Goal: Task Accomplishment & Management: Use online tool/utility

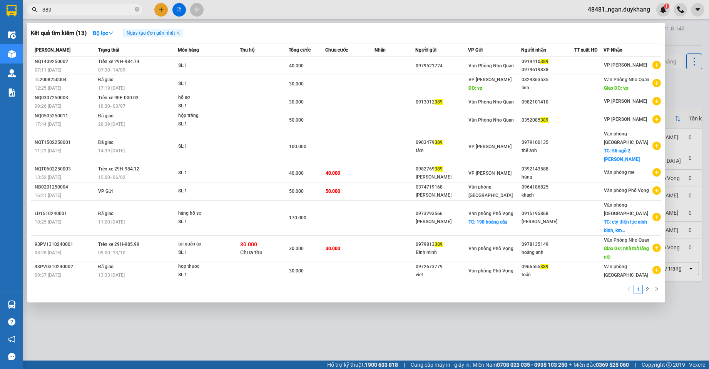
type input "389"
click at [677, 39] on div at bounding box center [354, 184] width 709 height 369
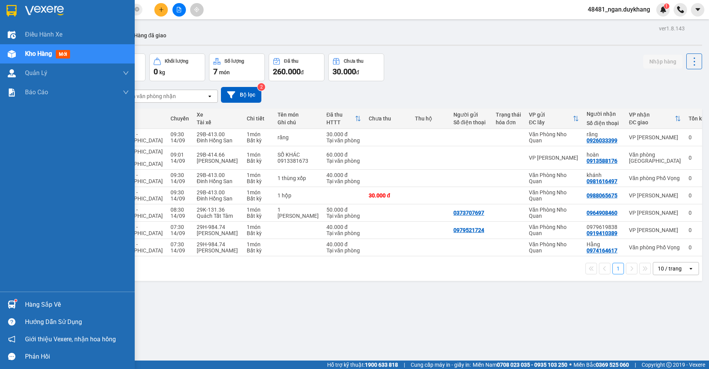
click at [9, 301] on img at bounding box center [12, 305] width 8 height 8
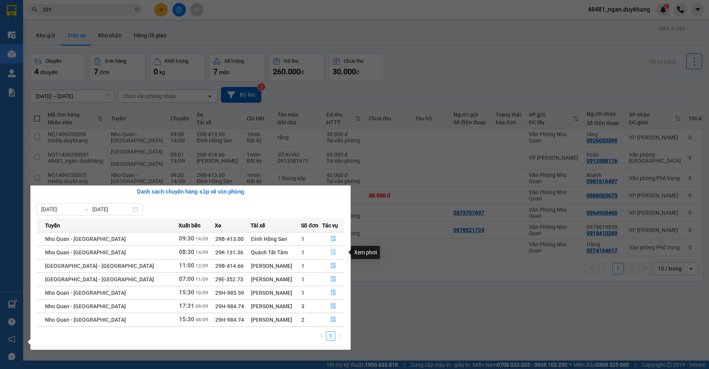
click at [331, 250] on icon "file-done" at bounding box center [333, 251] width 5 height 5
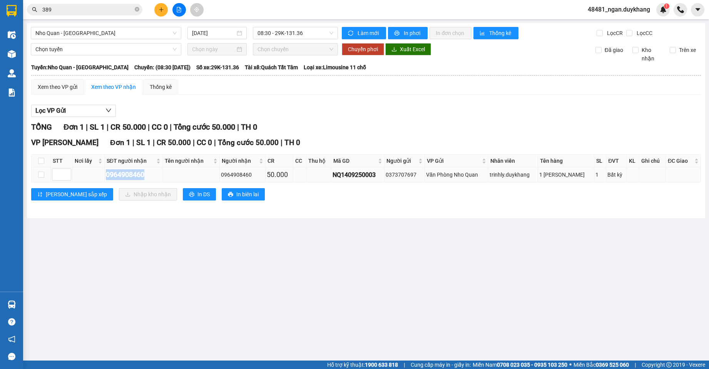
drag, startPoint x: 144, startPoint y: 176, endPoint x: 106, endPoint y: 173, distance: 38.2
click at [106, 173] on div "0964908460" at bounding box center [133, 174] width 55 height 11
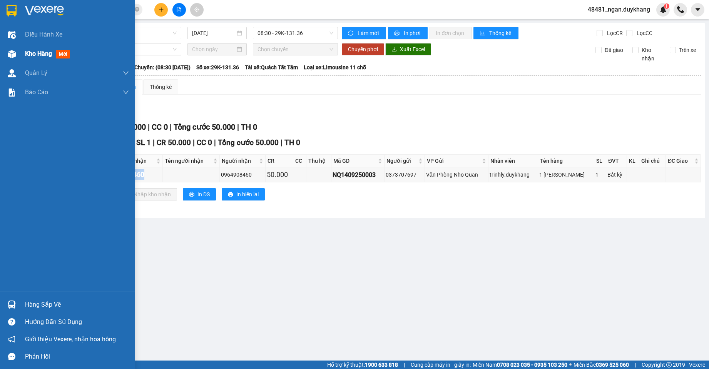
click at [25, 55] on span "Kho hàng" at bounding box center [38, 53] width 27 height 7
